Goal: Task Accomplishment & Management: Use online tool/utility

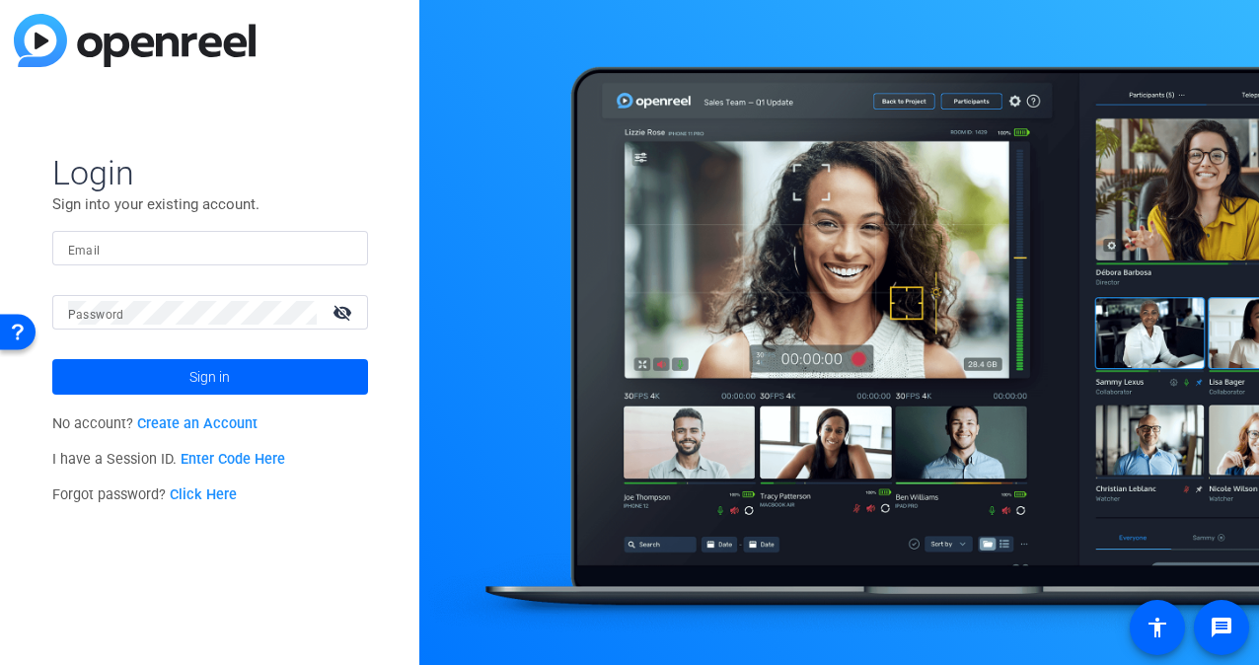
click at [146, 245] on input "Email" at bounding box center [210, 249] width 284 height 24
click at [172, 241] on input "Email" at bounding box center [210, 249] width 284 height 24
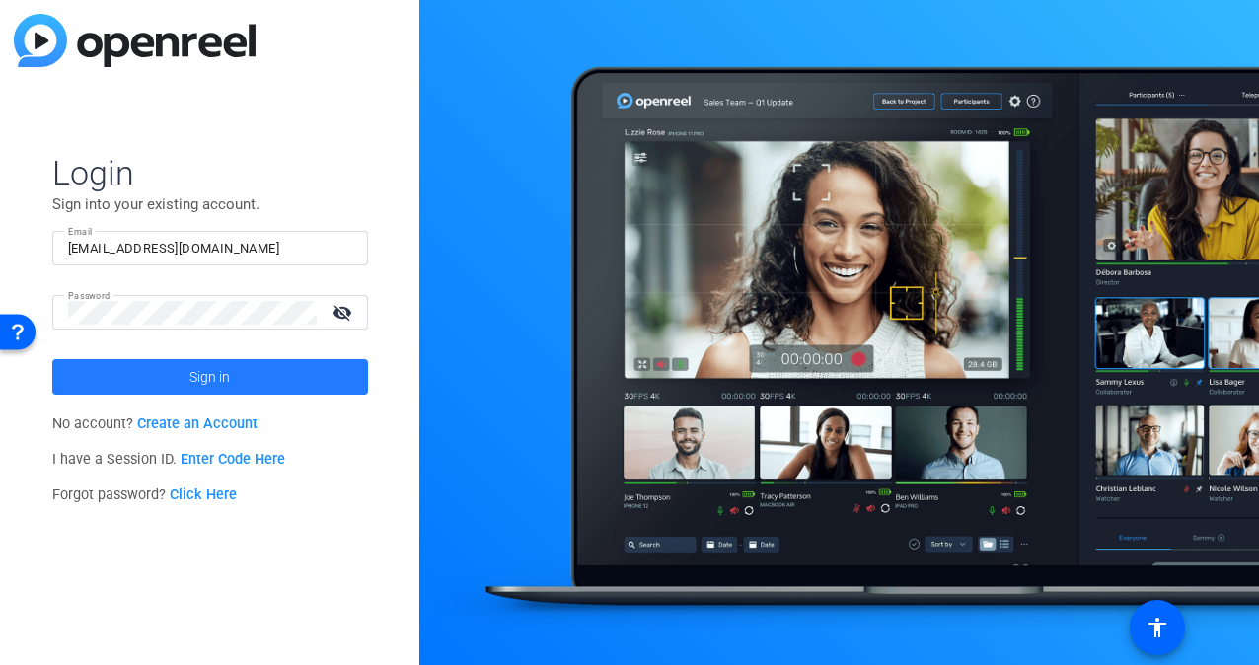
click at [177, 376] on span at bounding box center [210, 376] width 316 height 47
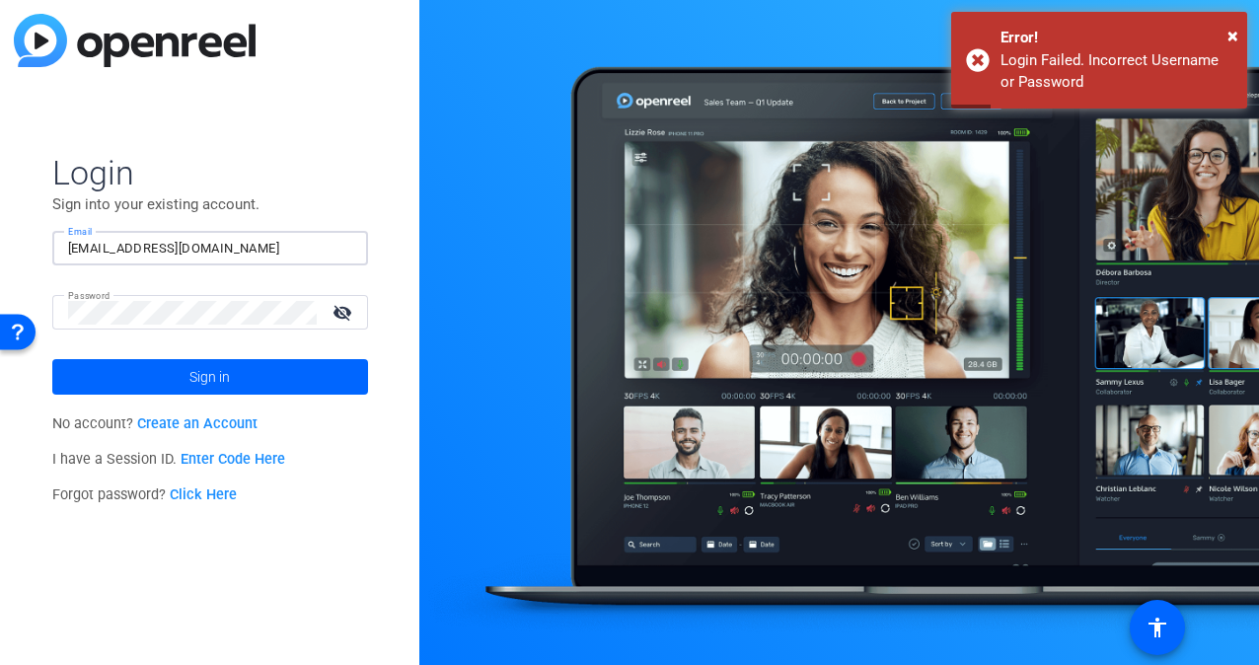
drag, startPoint x: 257, startPoint y: 246, endPoint x: 19, endPoint y: 238, distance: 238.0
click at [19, 238] on div "Login Sign into your existing account. Email [EMAIL_ADDRESS][DOMAIN_NAME] Passw…" at bounding box center [209, 332] width 419 height 665
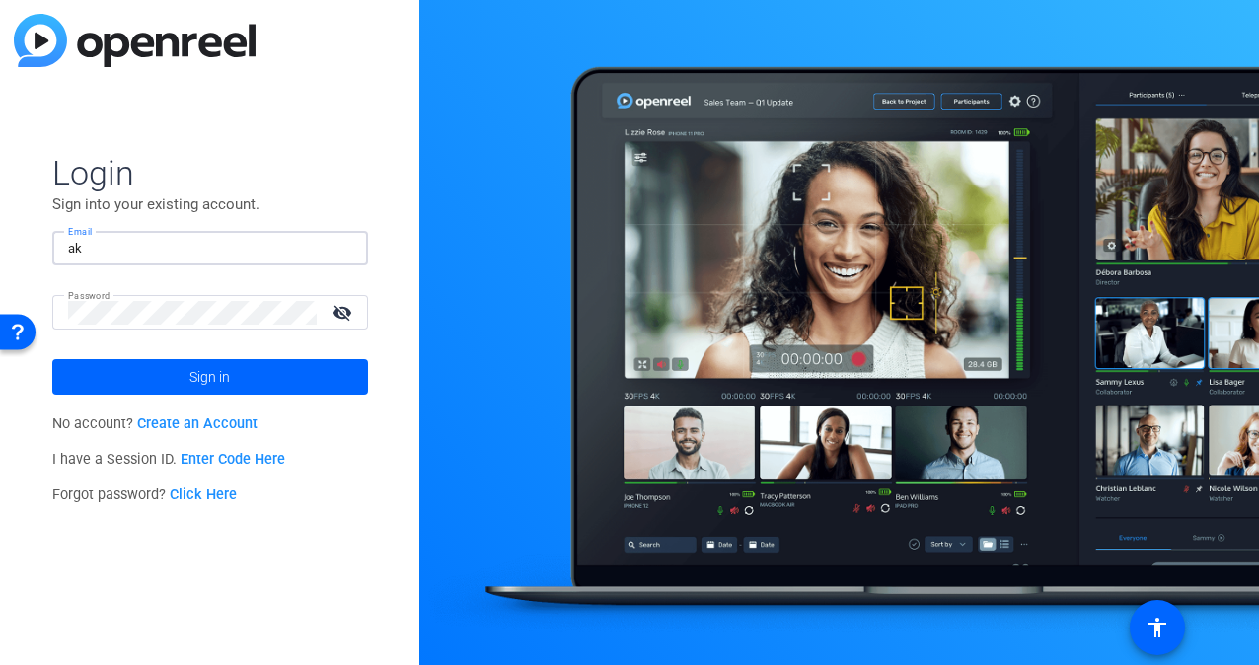
type input "[EMAIL_ADDRESS][DOMAIN_NAME]"
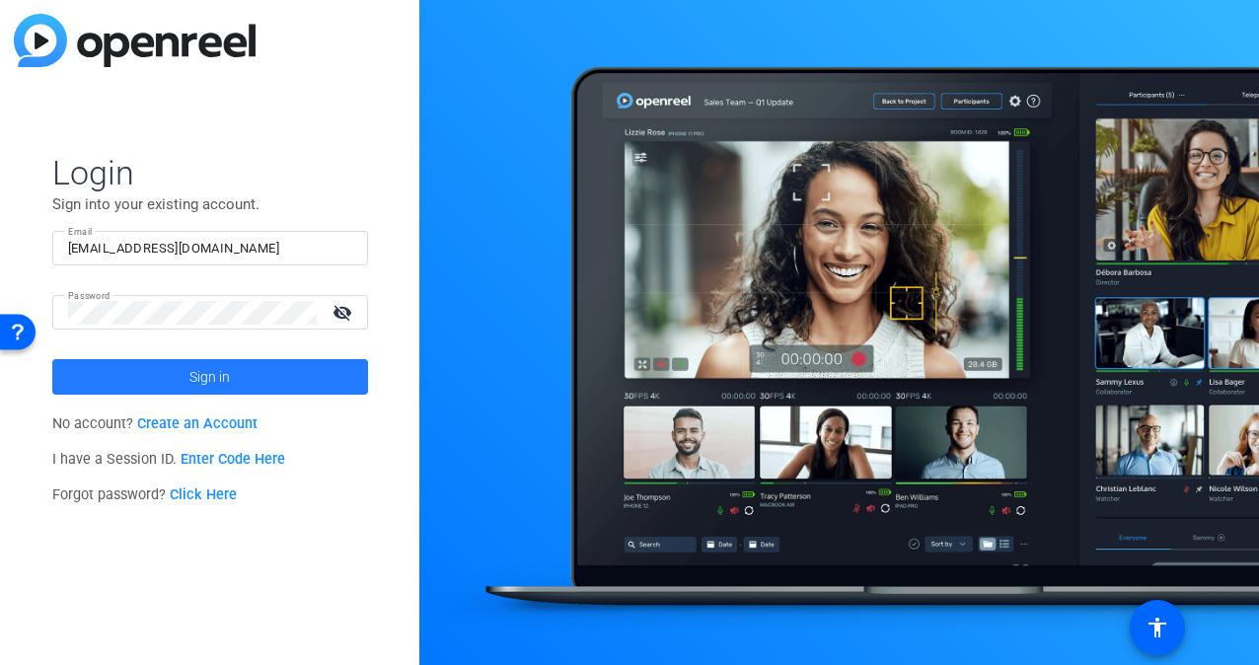
click at [169, 383] on span at bounding box center [210, 376] width 316 height 47
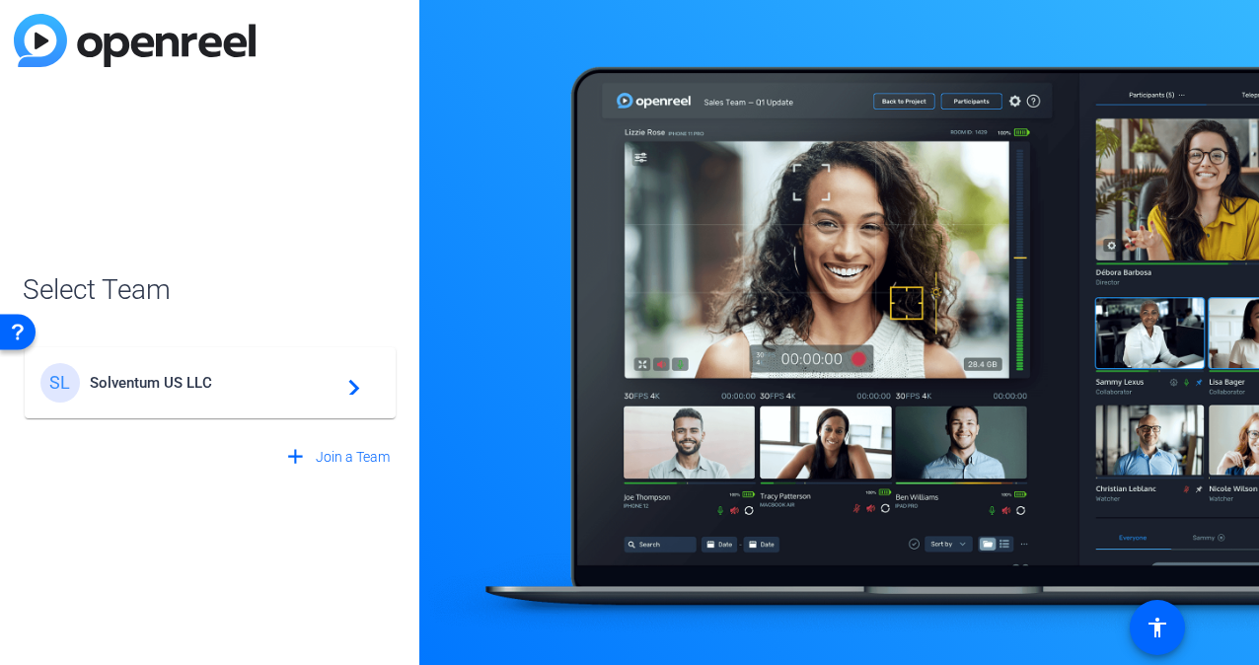
click at [358, 379] on mat-icon "navigate_next" at bounding box center [349, 383] width 24 height 24
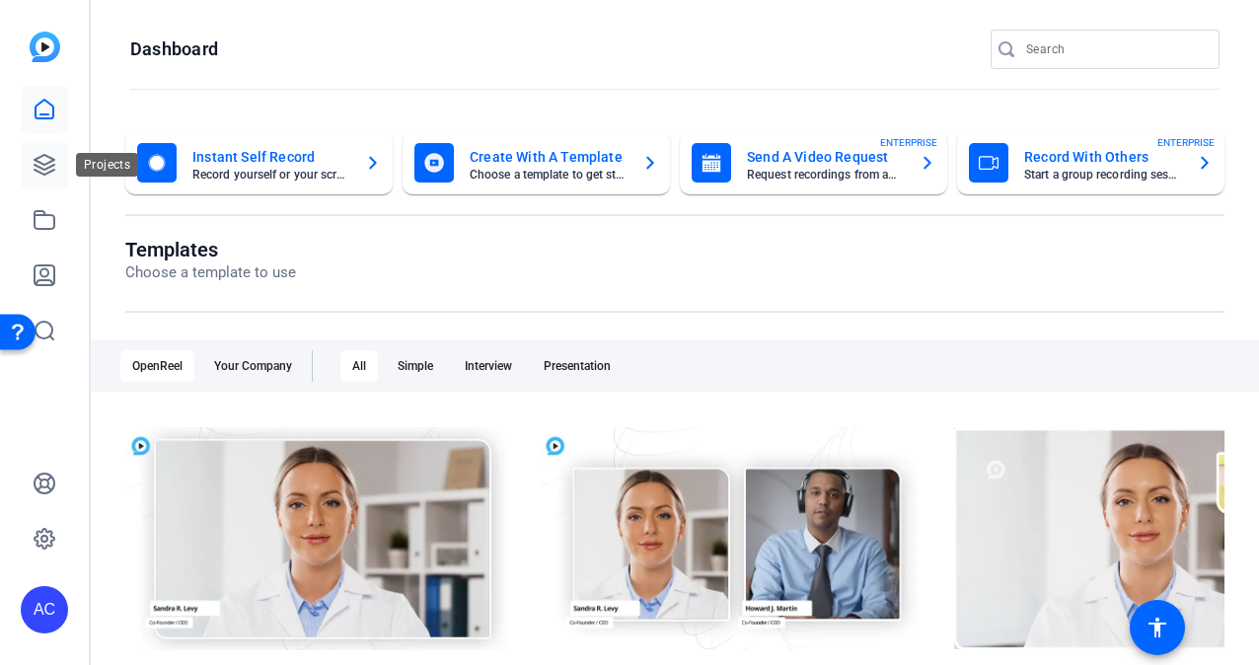
click at [41, 159] on icon at bounding box center [45, 165] width 24 height 24
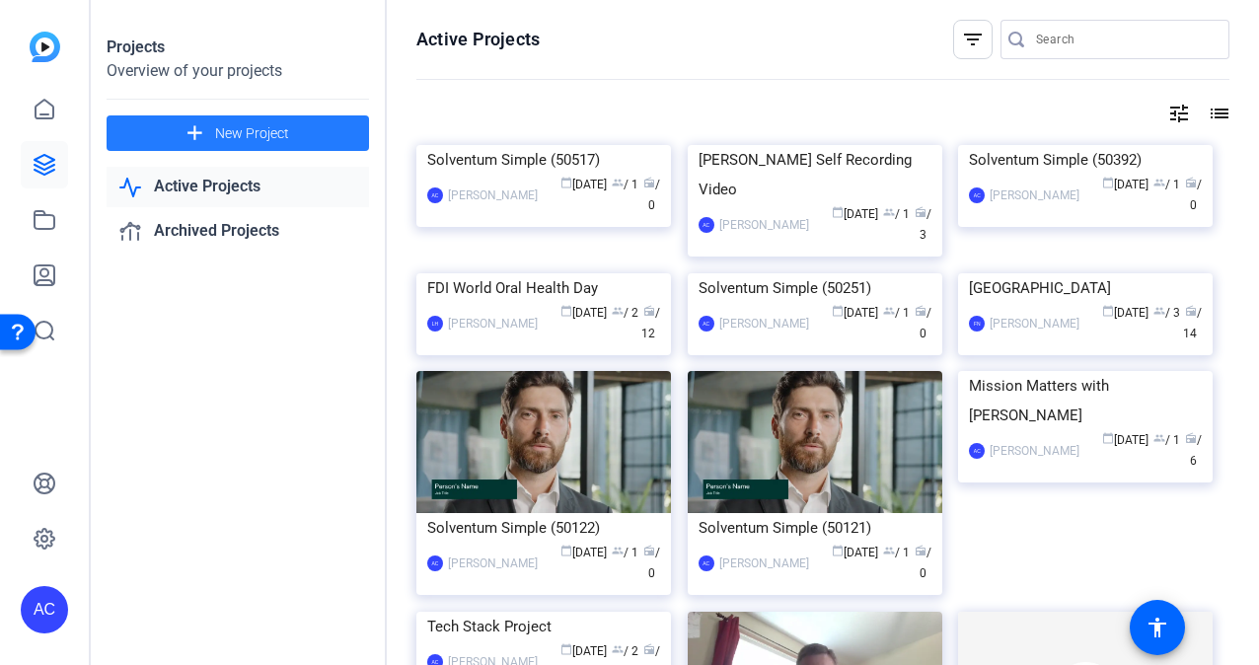
click at [255, 131] on span "New Project" at bounding box center [252, 133] width 74 height 21
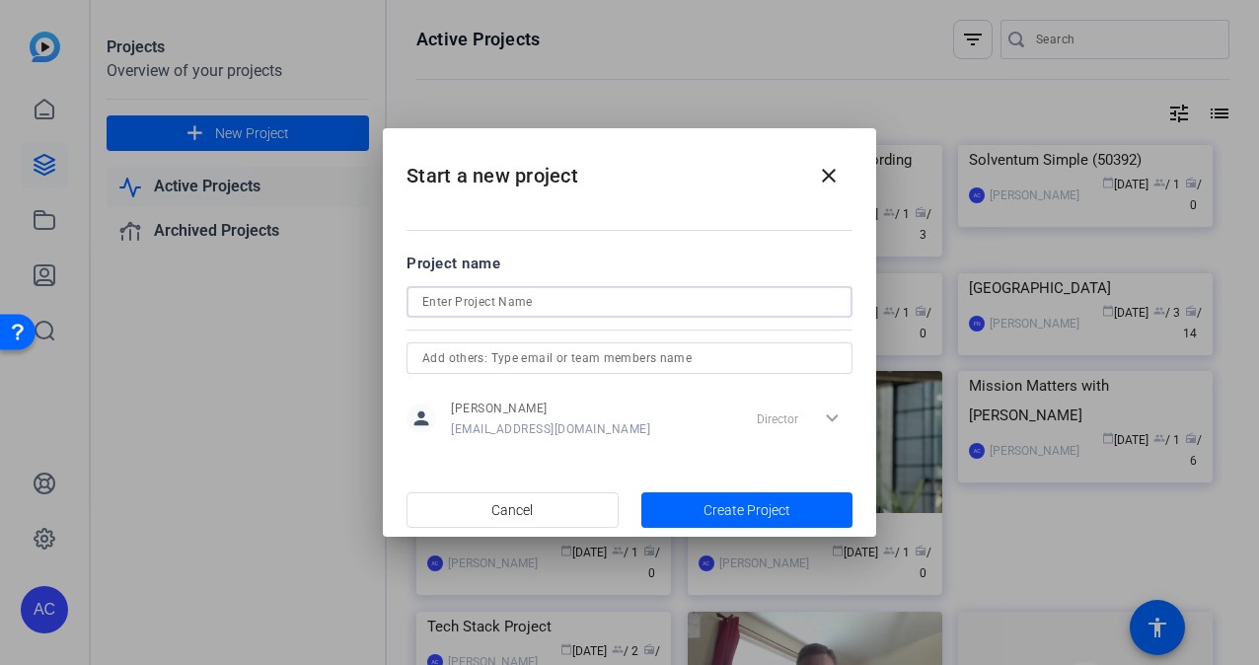
click at [445, 308] on input at bounding box center [629, 302] width 415 height 24
type input "Mission Matters with [PERSON_NAME]: Take 2"
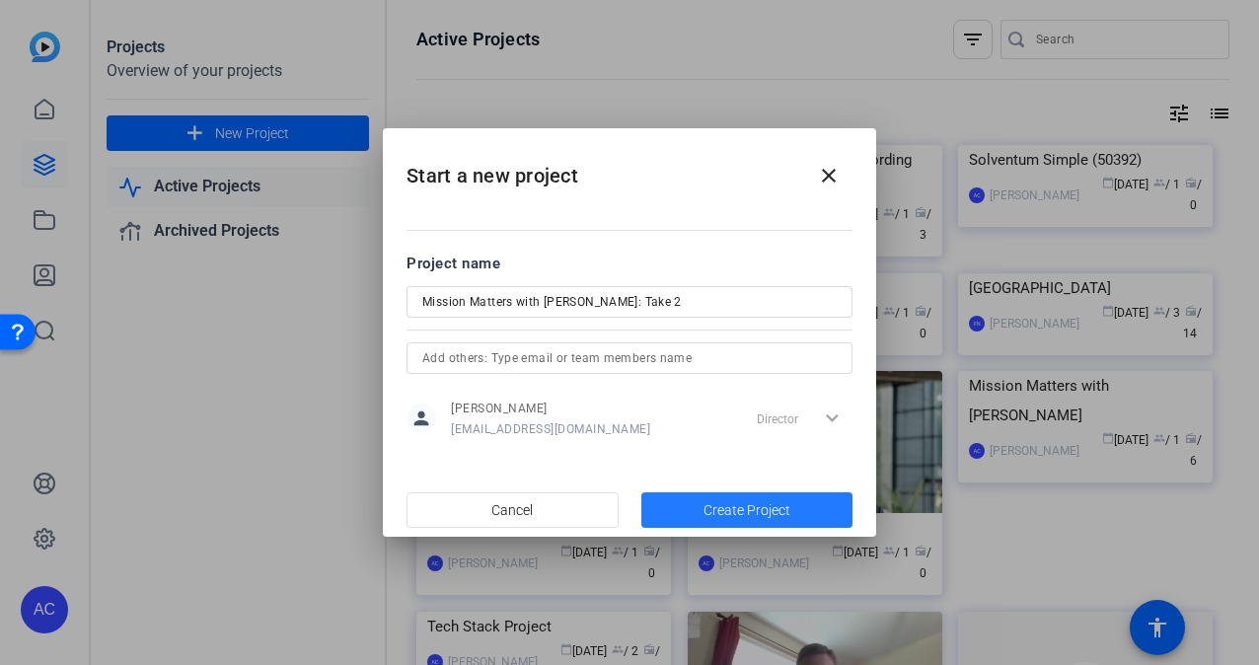
click at [752, 509] on span "Create Project" at bounding box center [747, 510] width 87 height 21
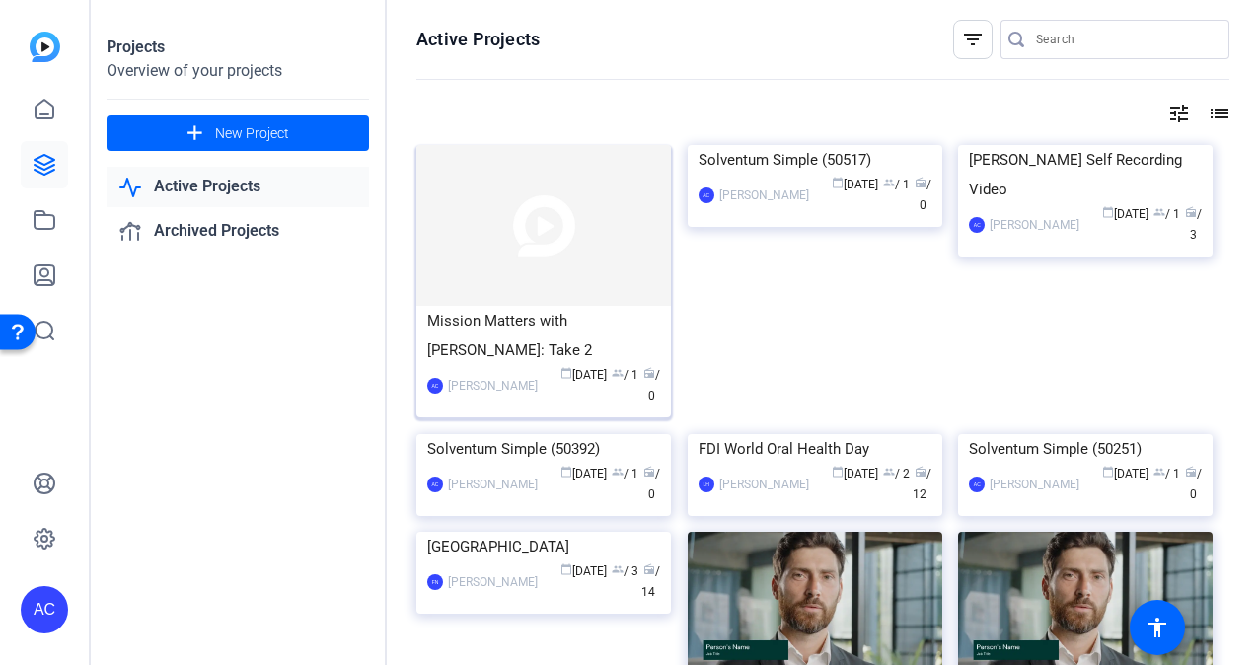
click at [497, 221] on img at bounding box center [543, 225] width 255 height 161
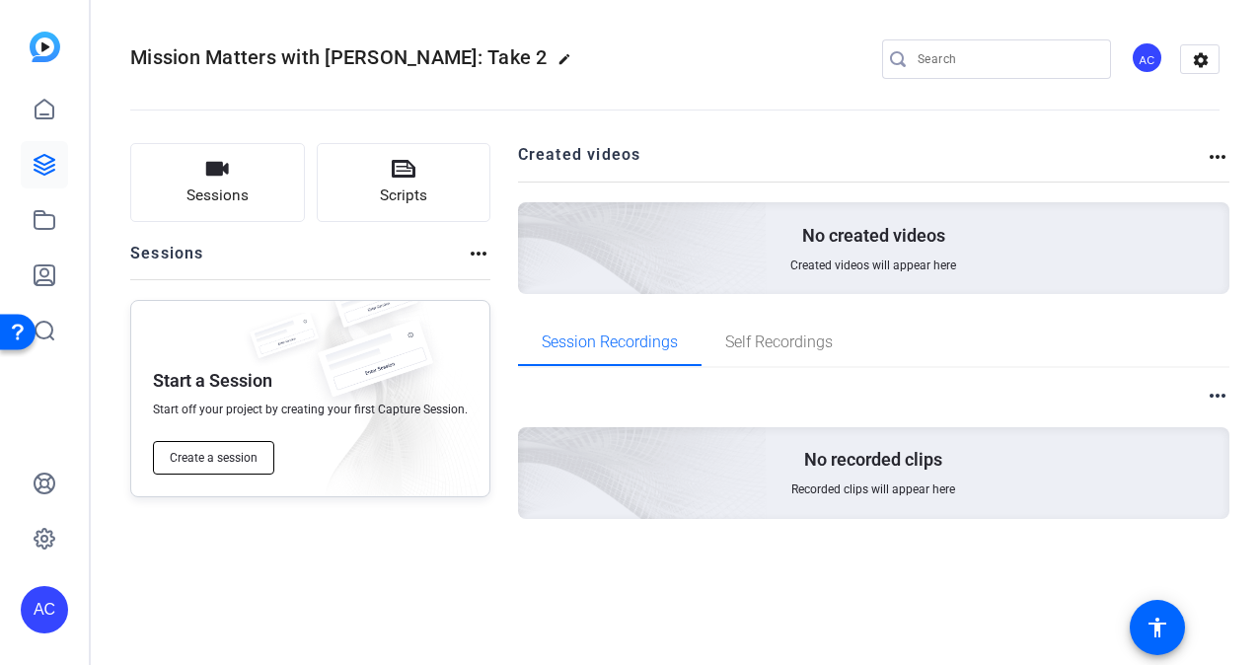
click at [213, 457] on span "Create a session" at bounding box center [214, 458] width 88 height 16
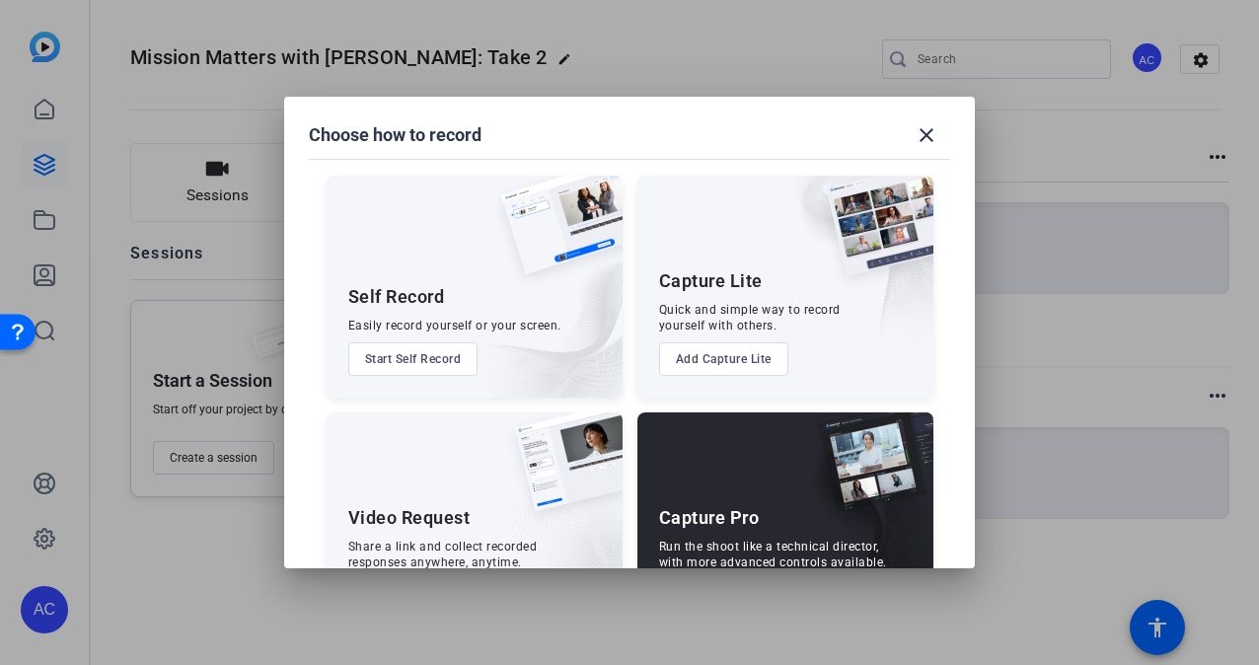
click at [734, 462] on div "Capture Pro Run the shoot like a technical director, with more advanced control…" at bounding box center [786, 524] width 296 height 222
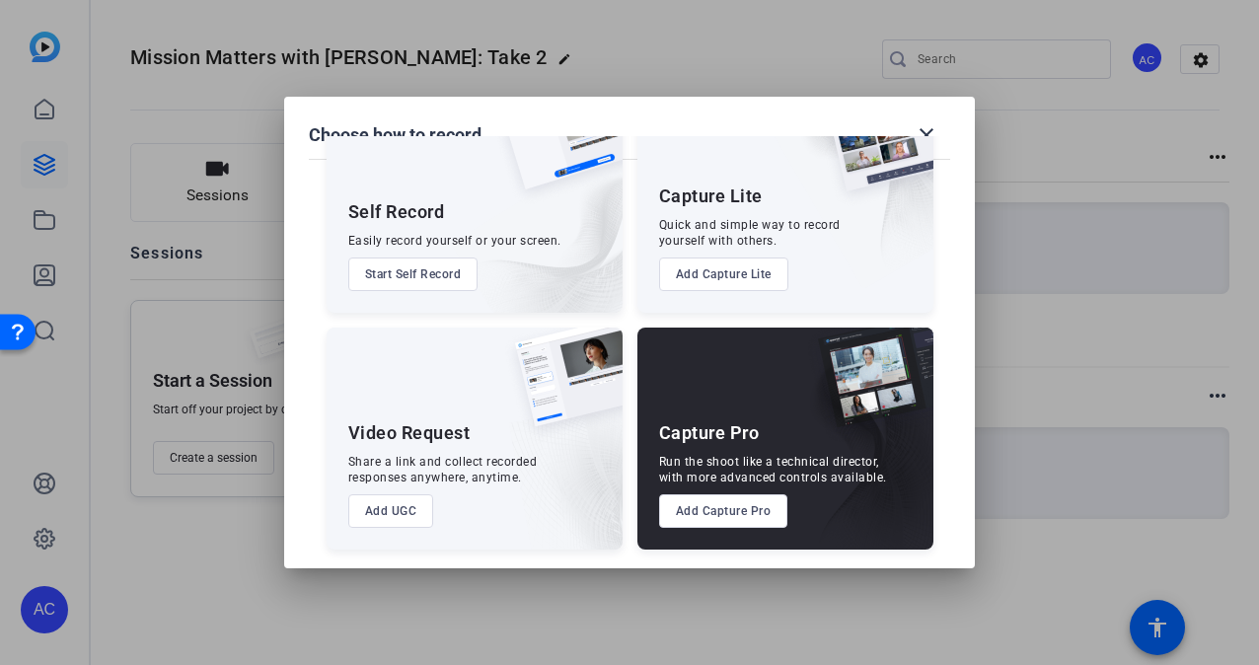
click at [697, 511] on button "Add Capture Pro" at bounding box center [723, 511] width 129 height 34
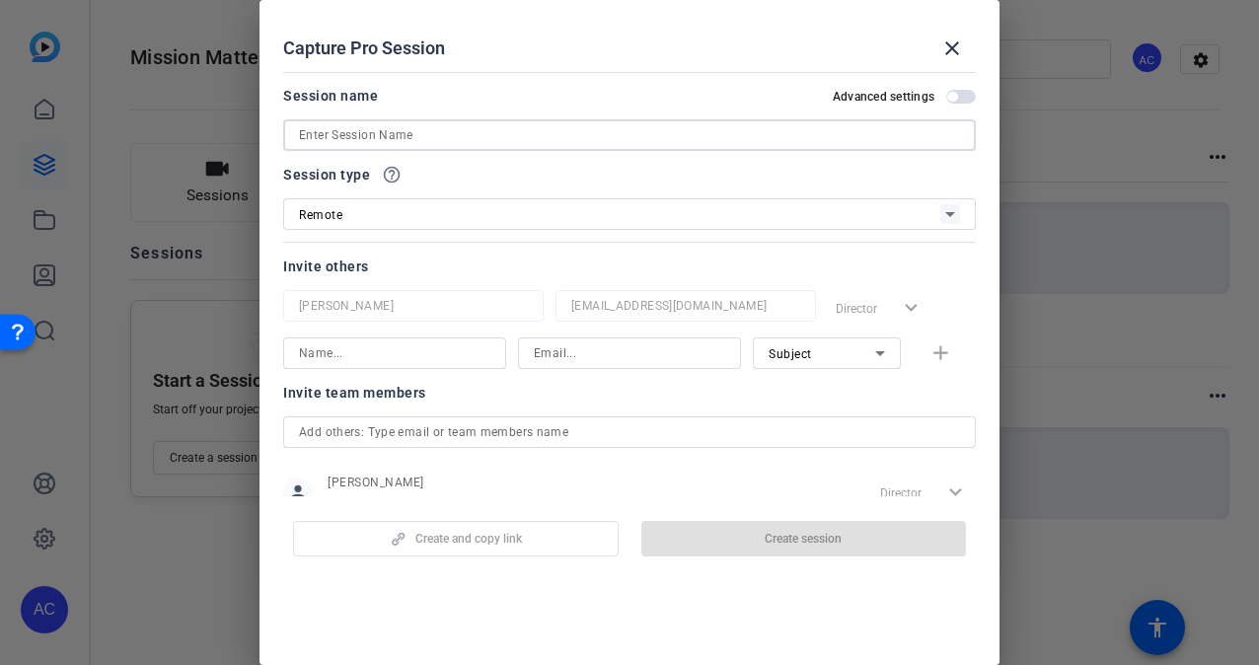
click at [336, 137] on input at bounding box center [629, 135] width 661 height 24
click at [328, 139] on input at bounding box center [629, 135] width 661 height 24
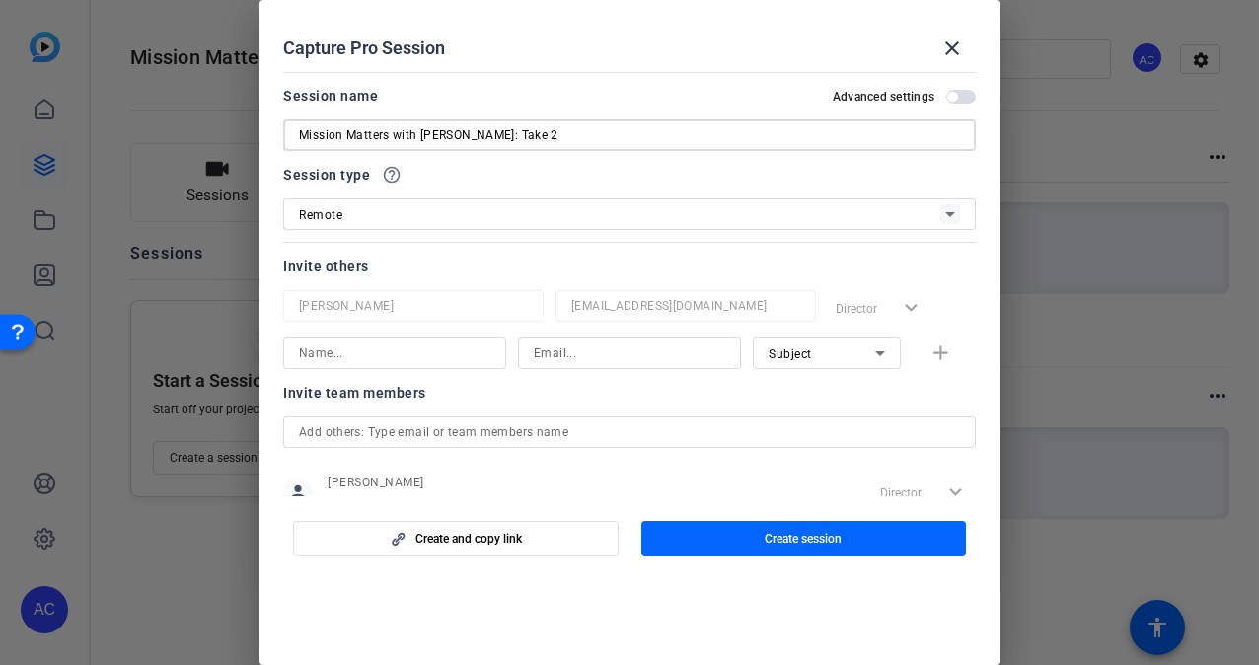
type input "Mission Matters with [PERSON_NAME]: Take 2"
click at [420, 351] on input at bounding box center [394, 353] width 191 height 24
type input "[PERSON_NAME]"
type input "[EMAIL_ADDRESS][DOMAIN_NAME]"
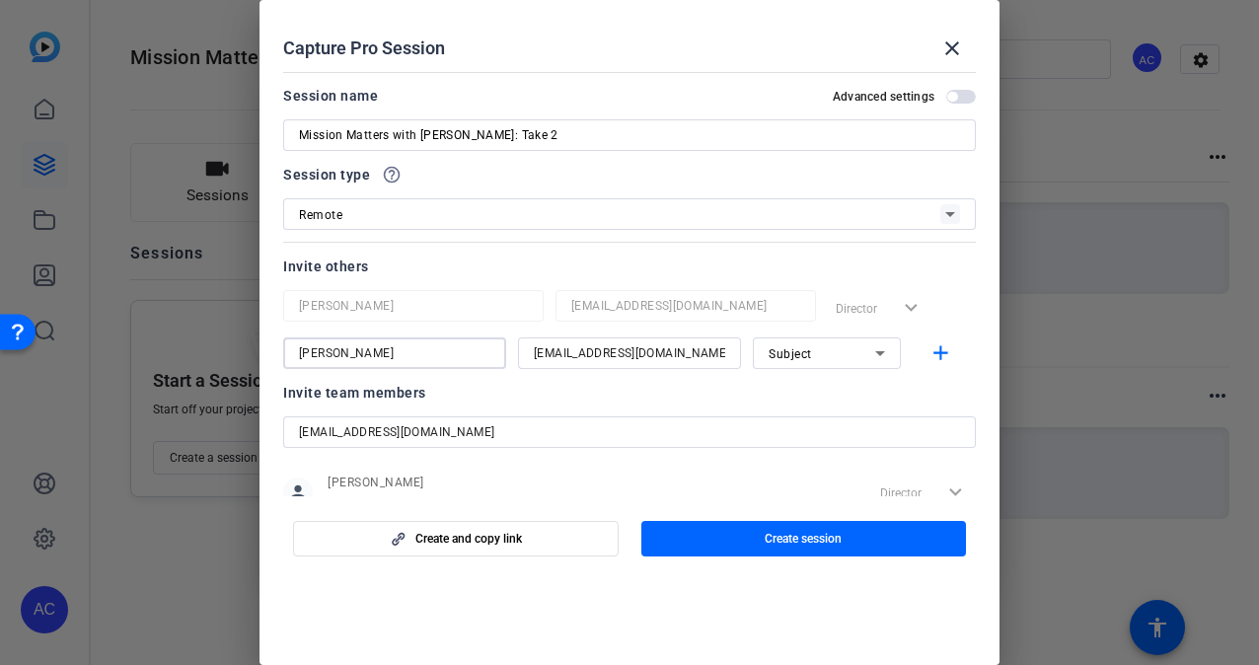
click at [875, 351] on icon at bounding box center [880, 353] width 10 height 5
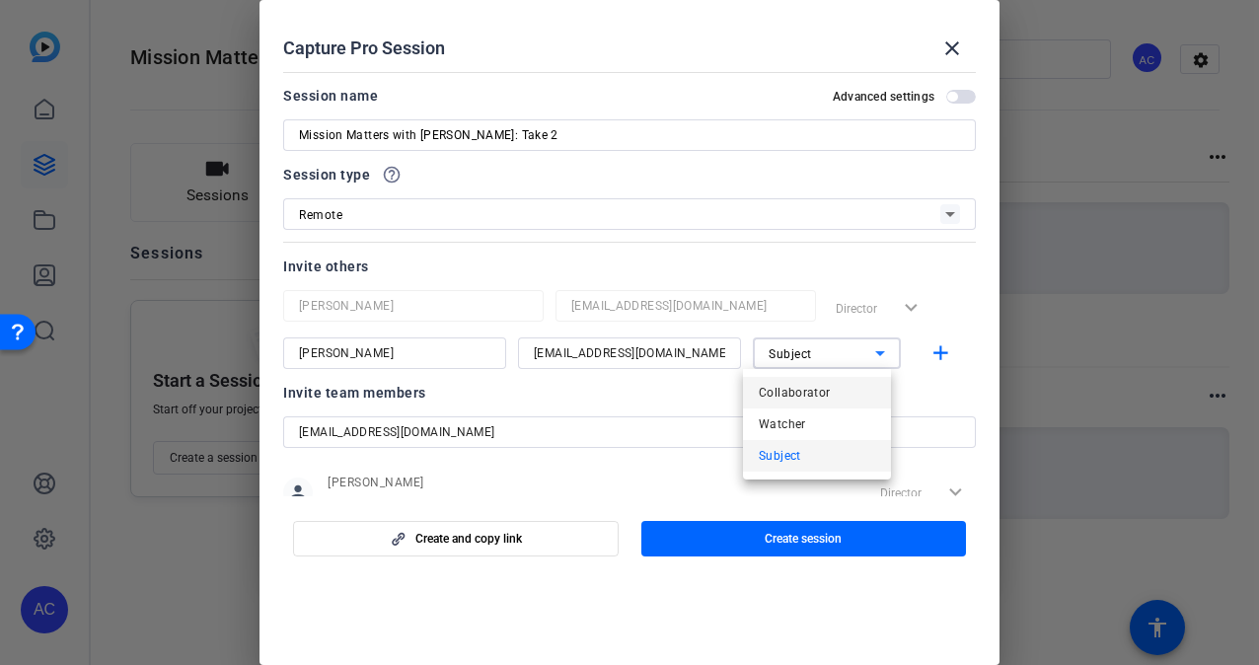
click at [811, 391] on span "Collaborator" at bounding box center [795, 393] width 72 height 24
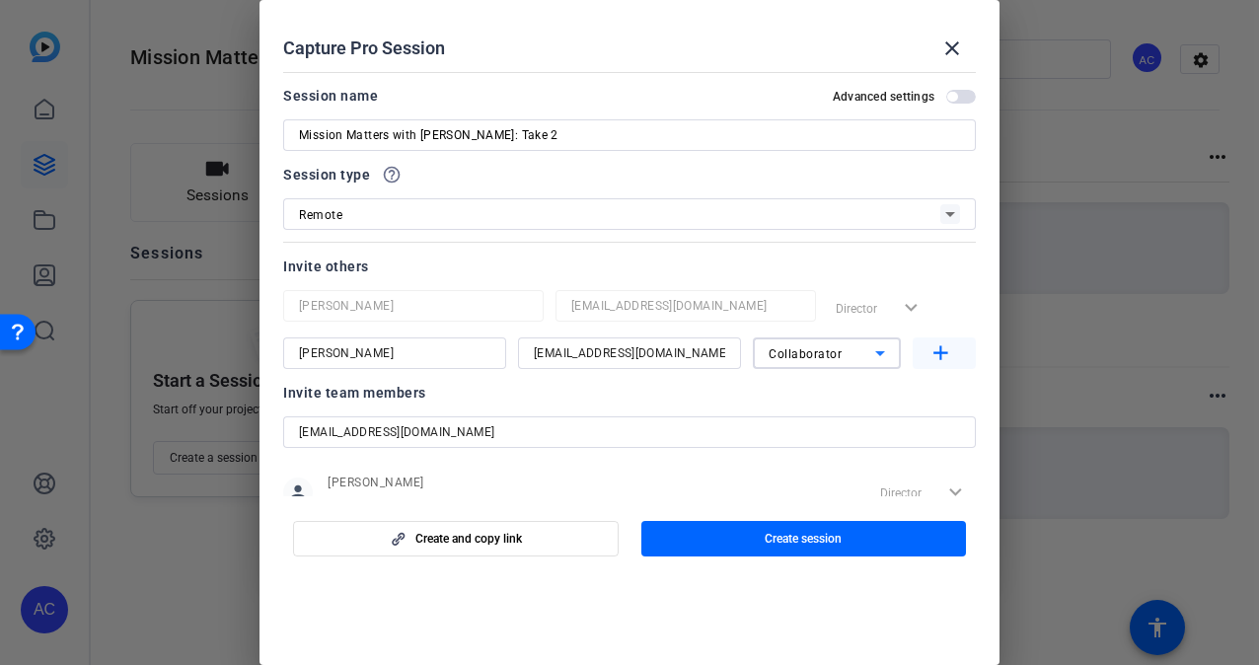
click at [931, 359] on mat-icon "add" at bounding box center [941, 353] width 25 height 25
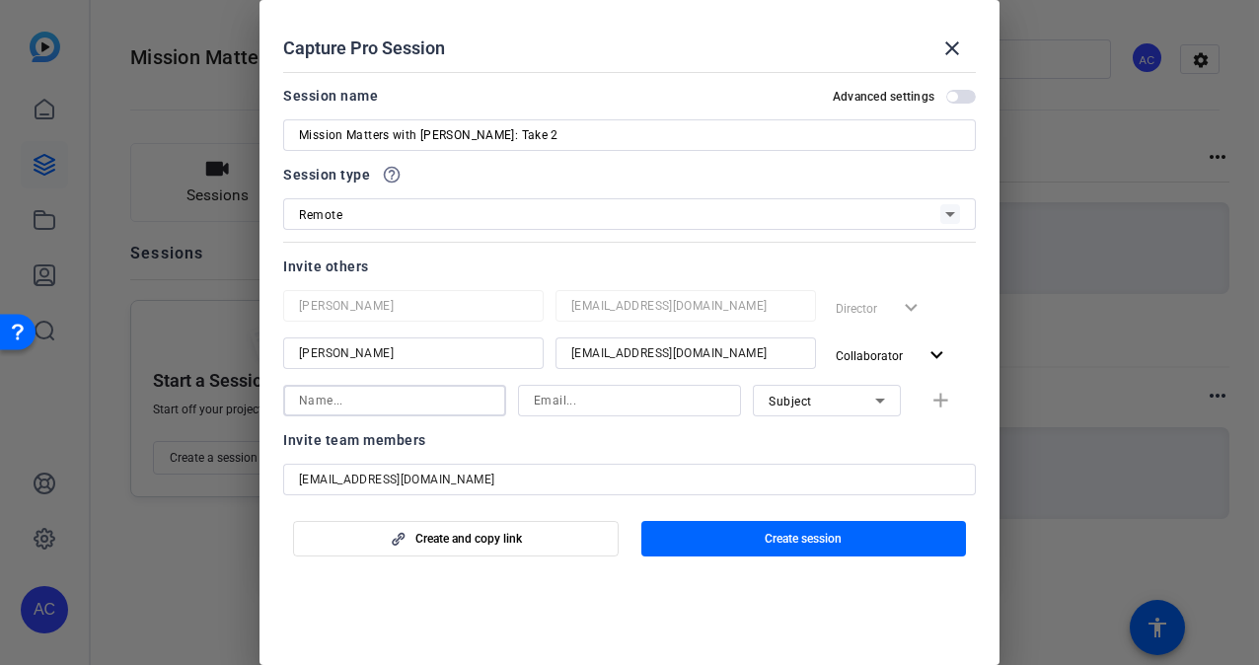
click at [361, 395] on input at bounding box center [394, 401] width 191 height 24
type input "[PERSON_NAME]"
type input "[EMAIL_ADDRESS][DOMAIN_NAME]"
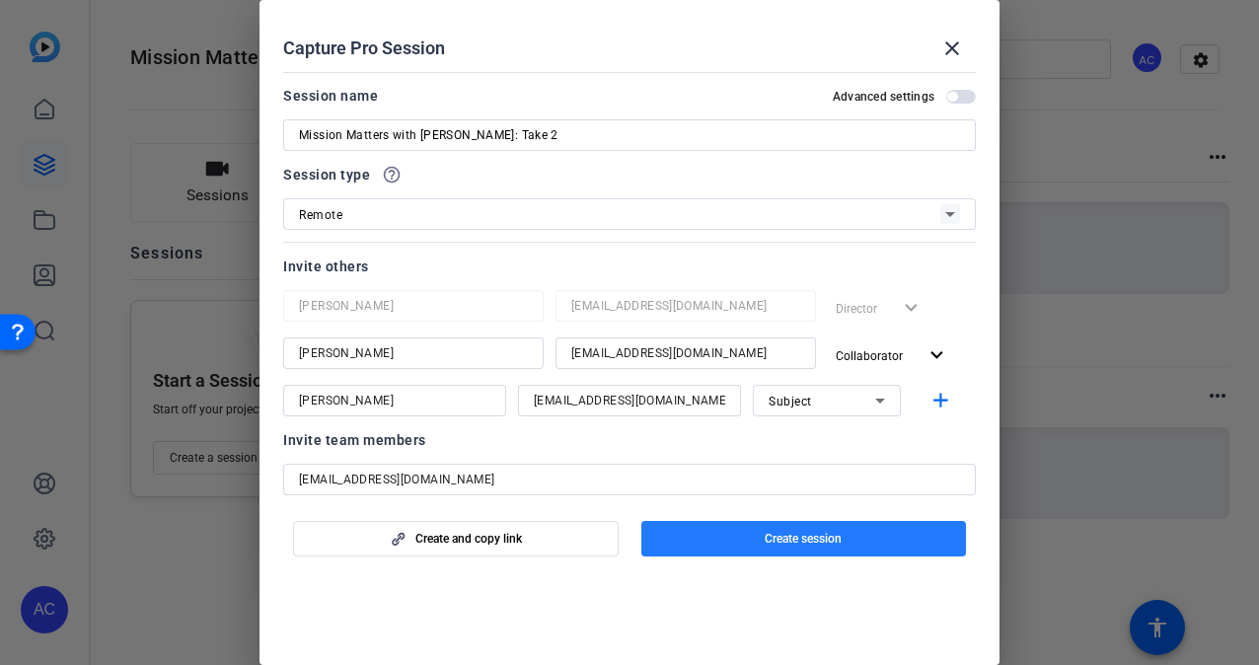
click at [789, 541] on span "Create session" at bounding box center [803, 539] width 77 height 16
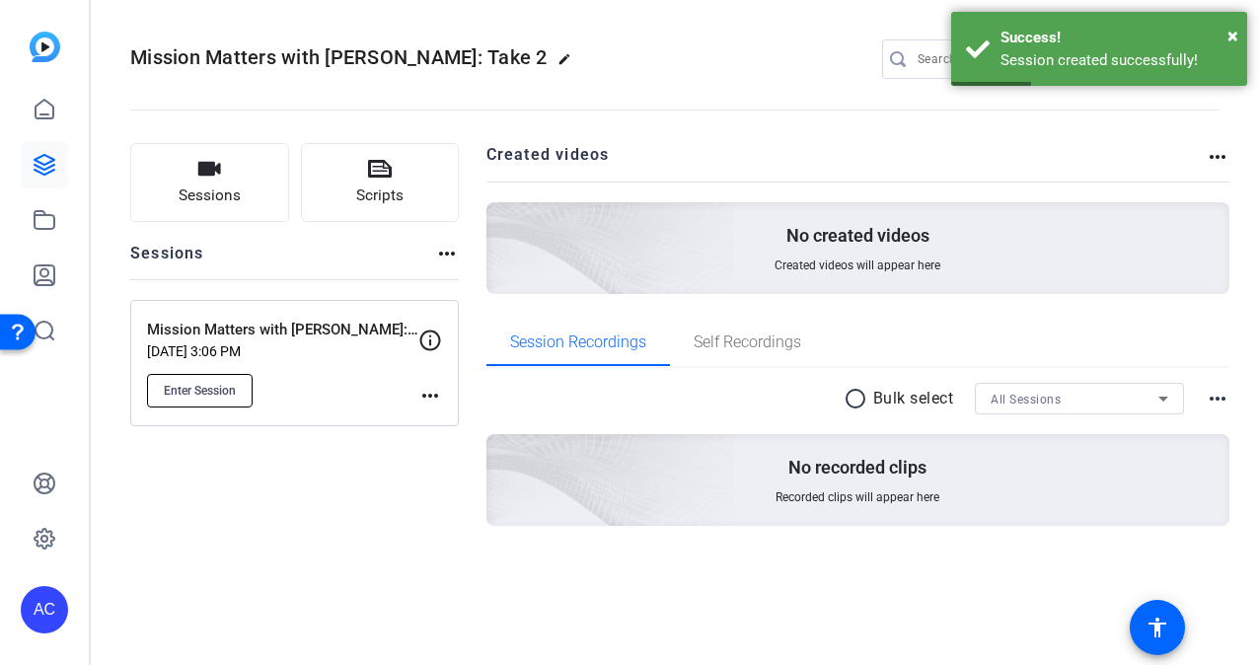
click at [198, 388] on span "Enter Session" at bounding box center [200, 391] width 72 height 16
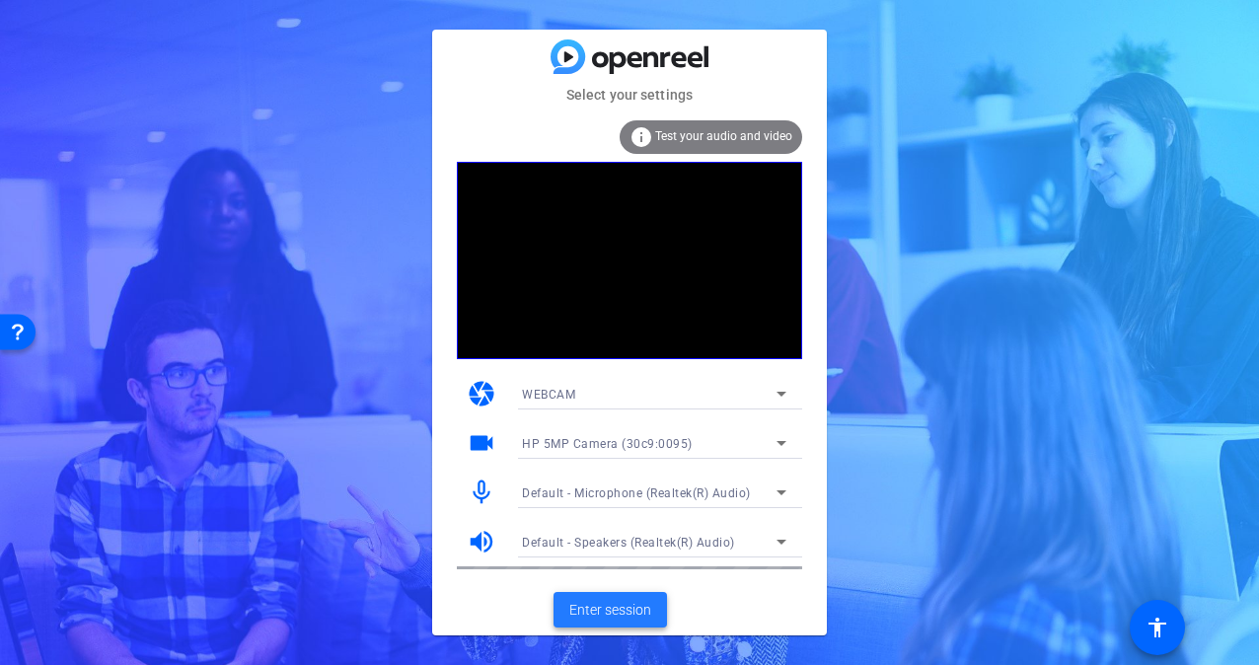
click at [637, 613] on span "Enter session" at bounding box center [610, 610] width 82 height 21
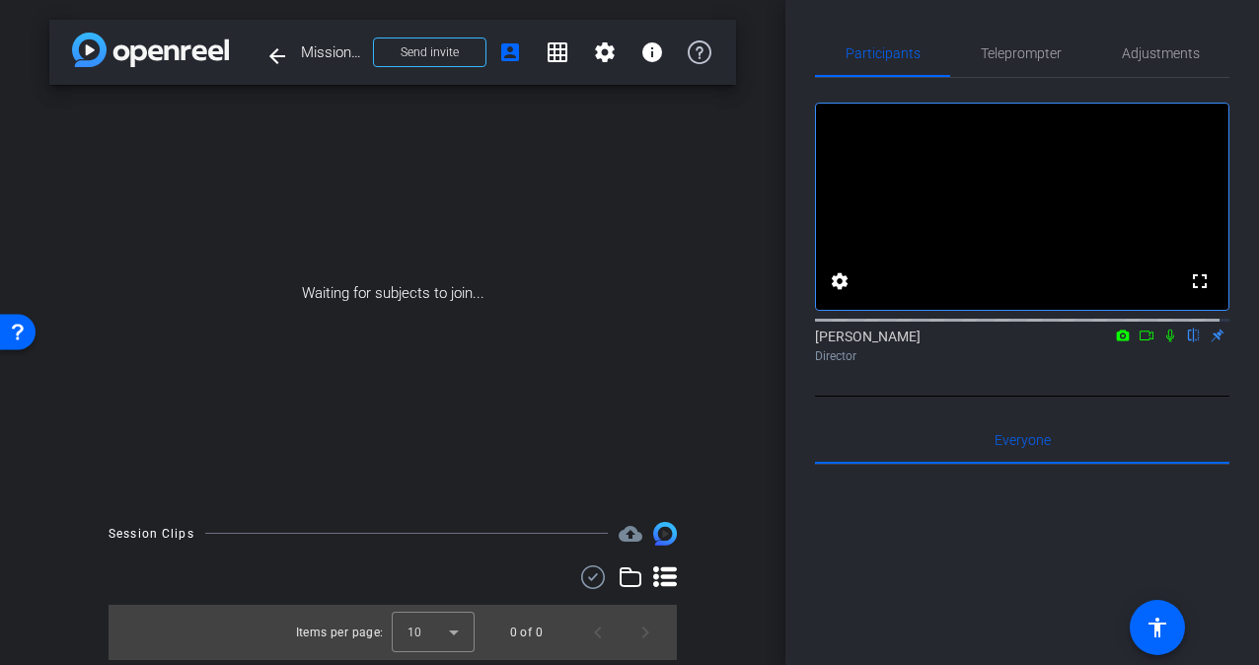
click at [1163, 342] on icon at bounding box center [1171, 336] width 16 height 14
click at [1115, 342] on icon at bounding box center [1123, 336] width 16 height 14
click at [1015, 44] on div at bounding box center [629, 332] width 1259 height 665
click at [1017, 59] on span "Teleprompter" at bounding box center [1021, 53] width 81 height 14
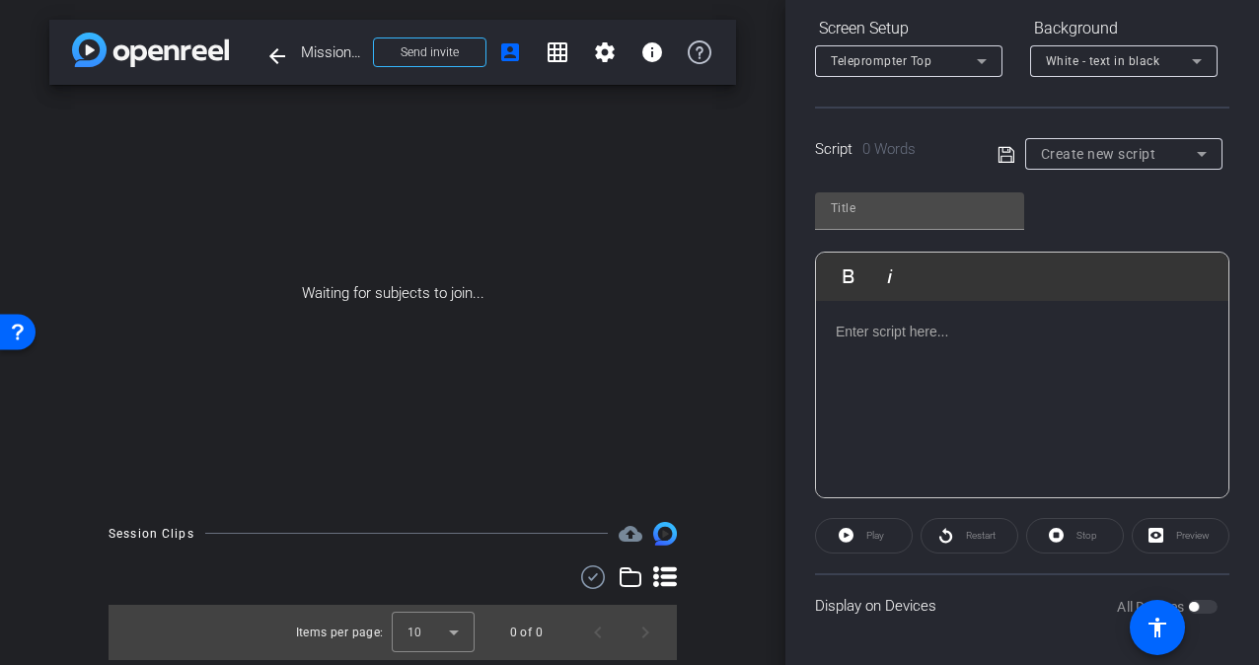
scroll to position [304, 0]
click at [871, 344] on div at bounding box center [1022, 401] width 413 height 197
click at [443, 51] on span "Send invite" at bounding box center [430, 52] width 58 height 16
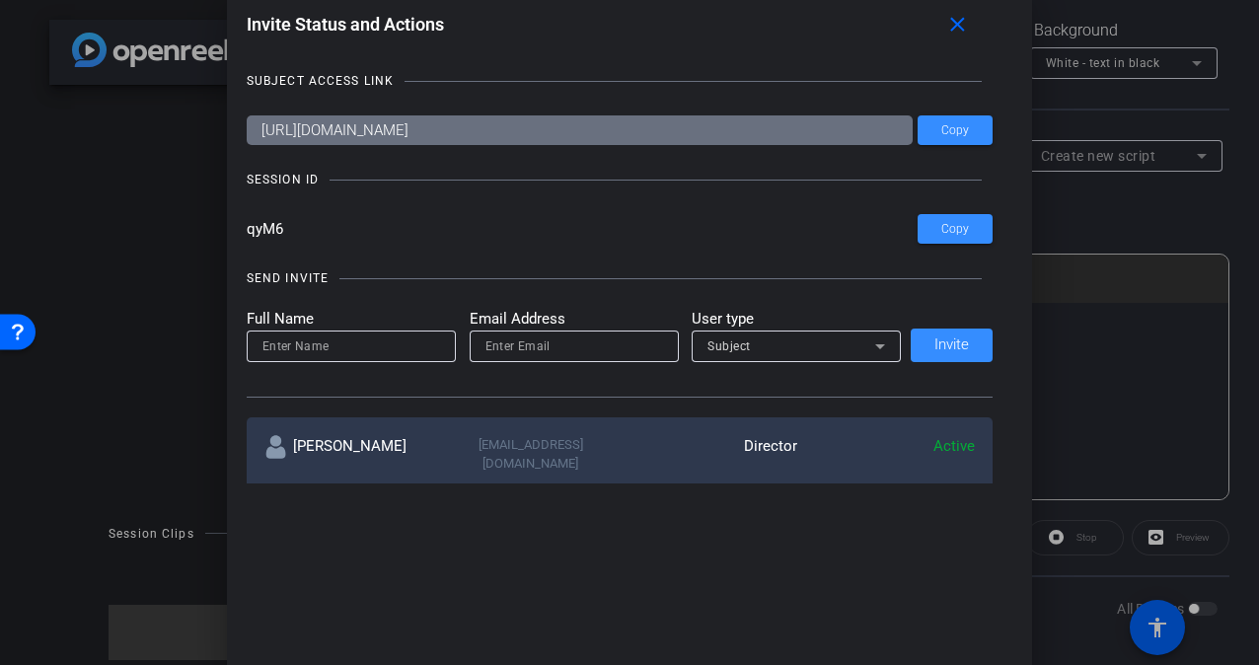
drag, startPoint x: 663, startPoint y: 132, endPoint x: 316, endPoint y: 116, distance: 347.8
click at [316, 116] on input "https://capture.openreel.com/subject/MODE_OTP?otp=qyM6" at bounding box center [580, 130] width 667 height 30
click at [687, 133] on input "https://capture.openreel.com/subject/MODE_OTP?otp=qyM6" at bounding box center [580, 130] width 667 height 30
drag, startPoint x: 687, startPoint y: 133, endPoint x: 247, endPoint y: 127, distance: 440.2
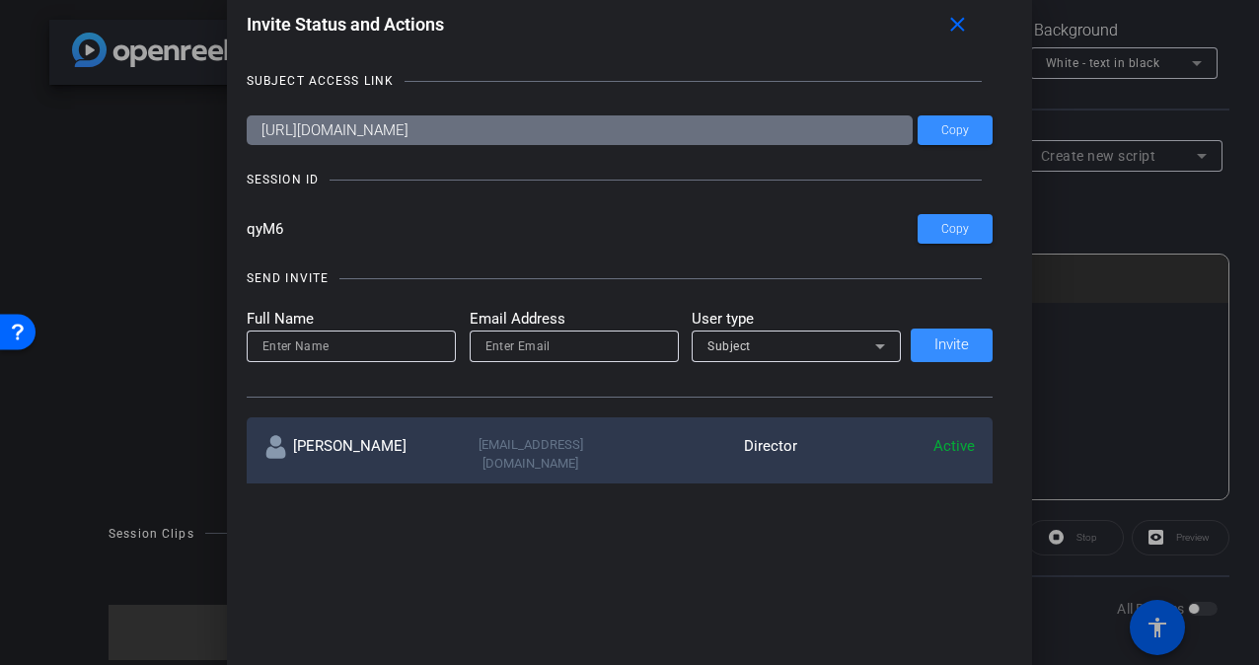
click at [247, 127] on input "https://capture.openreel.com/subject/MODE_OTP?otp=qyM6" at bounding box center [580, 130] width 667 height 30
drag, startPoint x: 247, startPoint y: 127, endPoint x: 501, endPoint y: 130, distance: 254.6
drag, startPoint x: 284, startPoint y: 229, endPoint x: 232, endPoint y: 229, distance: 52.3
click at [232, 229] on div "Invite Status and Actions close SUBJECT ACCESS LINK https://capture.openreel.co…" at bounding box center [630, 245] width 806 height 516
drag, startPoint x: 232, startPoint y: 229, endPoint x: 252, endPoint y: 227, distance: 19.8
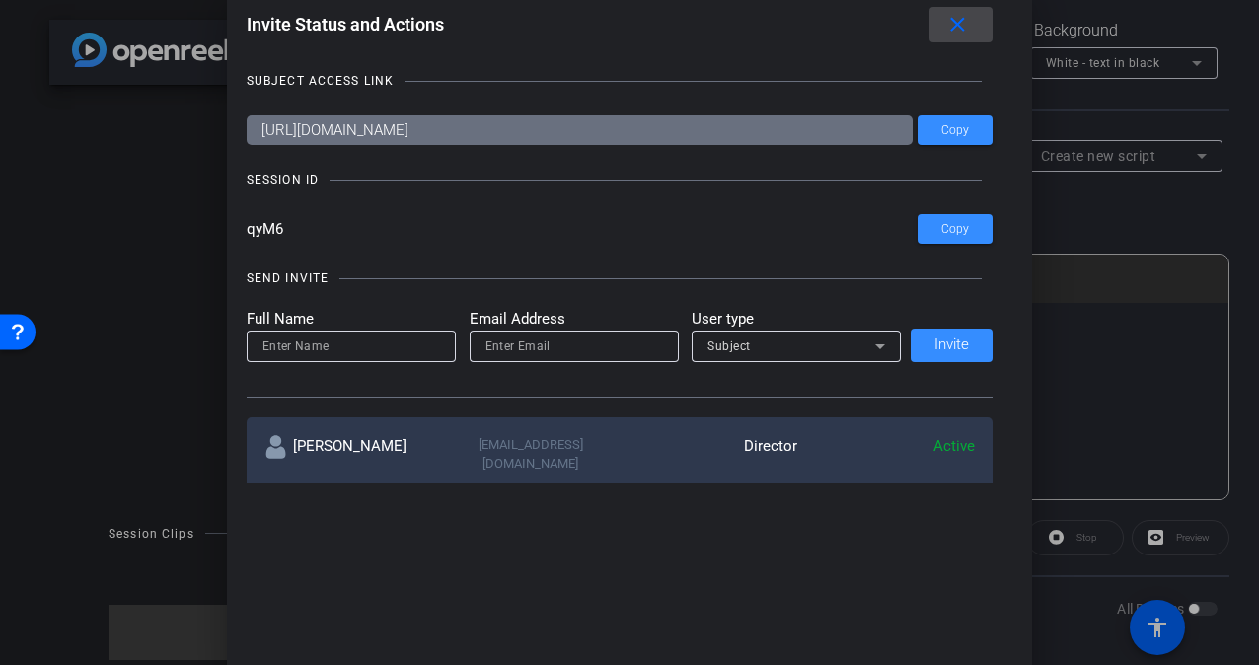
click at [959, 24] on mat-icon "close" at bounding box center [957, 25] width 25 height 25
